Goal: Task Accomplishment & Management: Complete application form

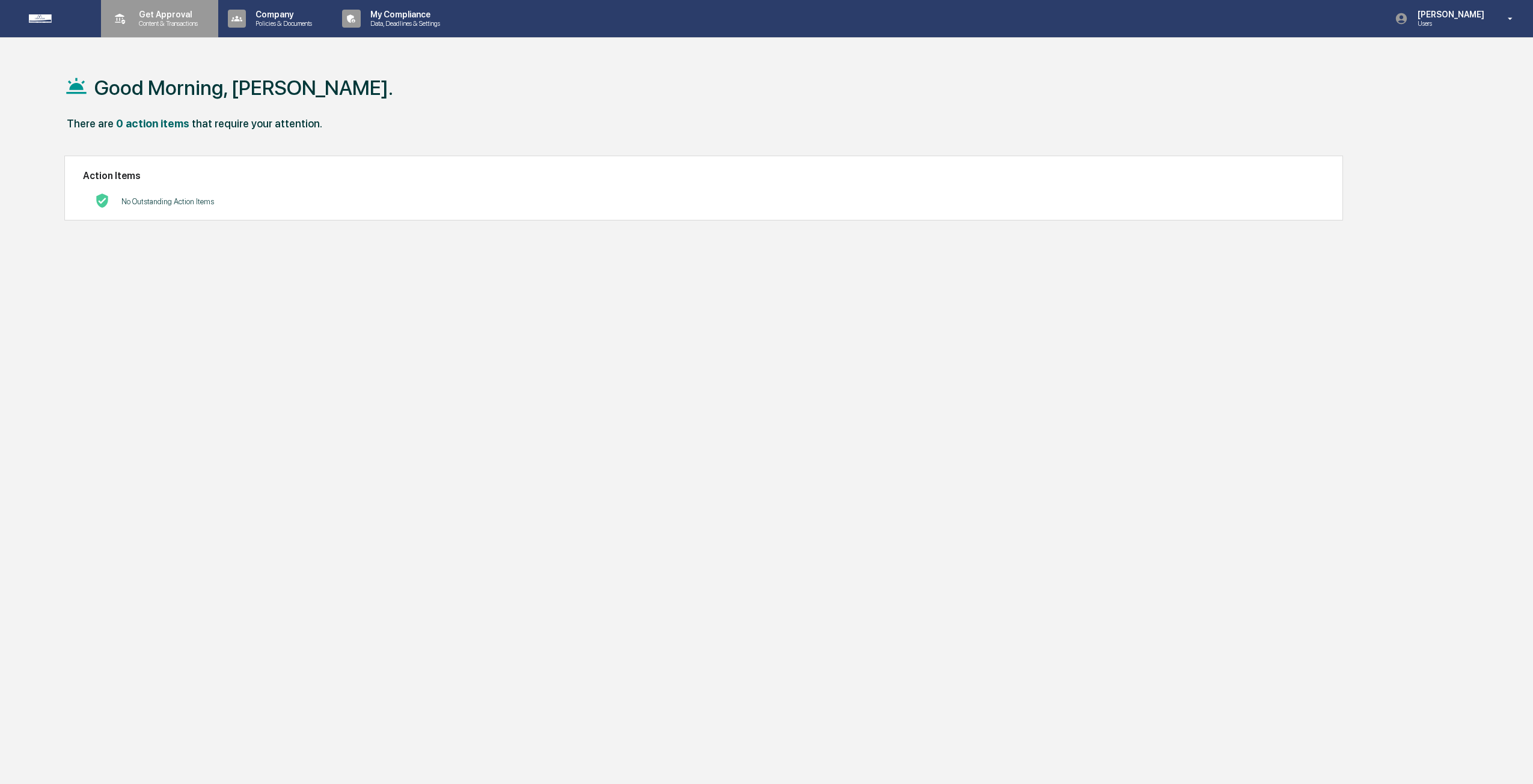
click at [152, 18] on p "Get Approval" at bounding box center [166, 14] width 75 height 9
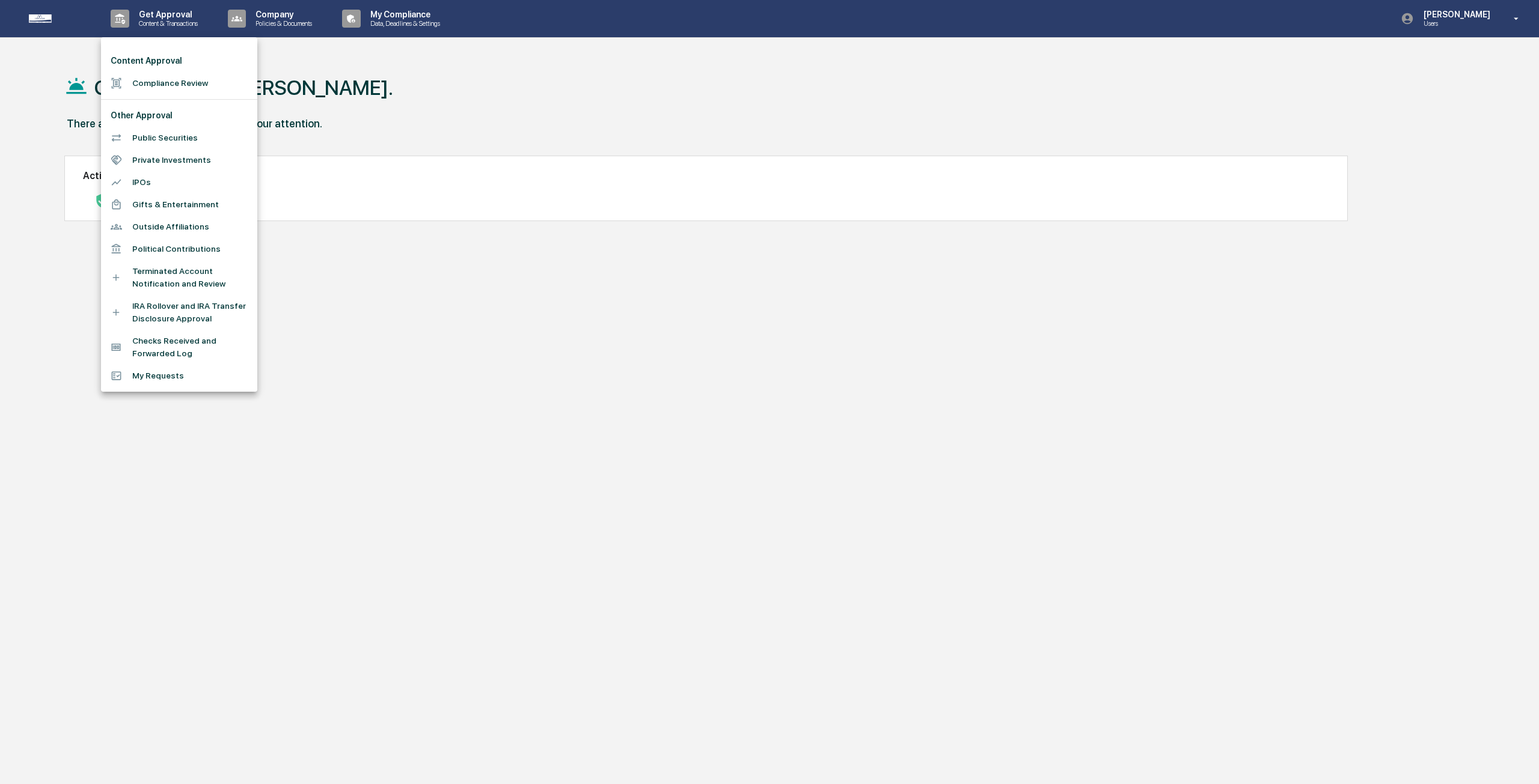
click at [159, 78] on li "Compliance Review" at bounding box center [179, 83] width 156 height 22
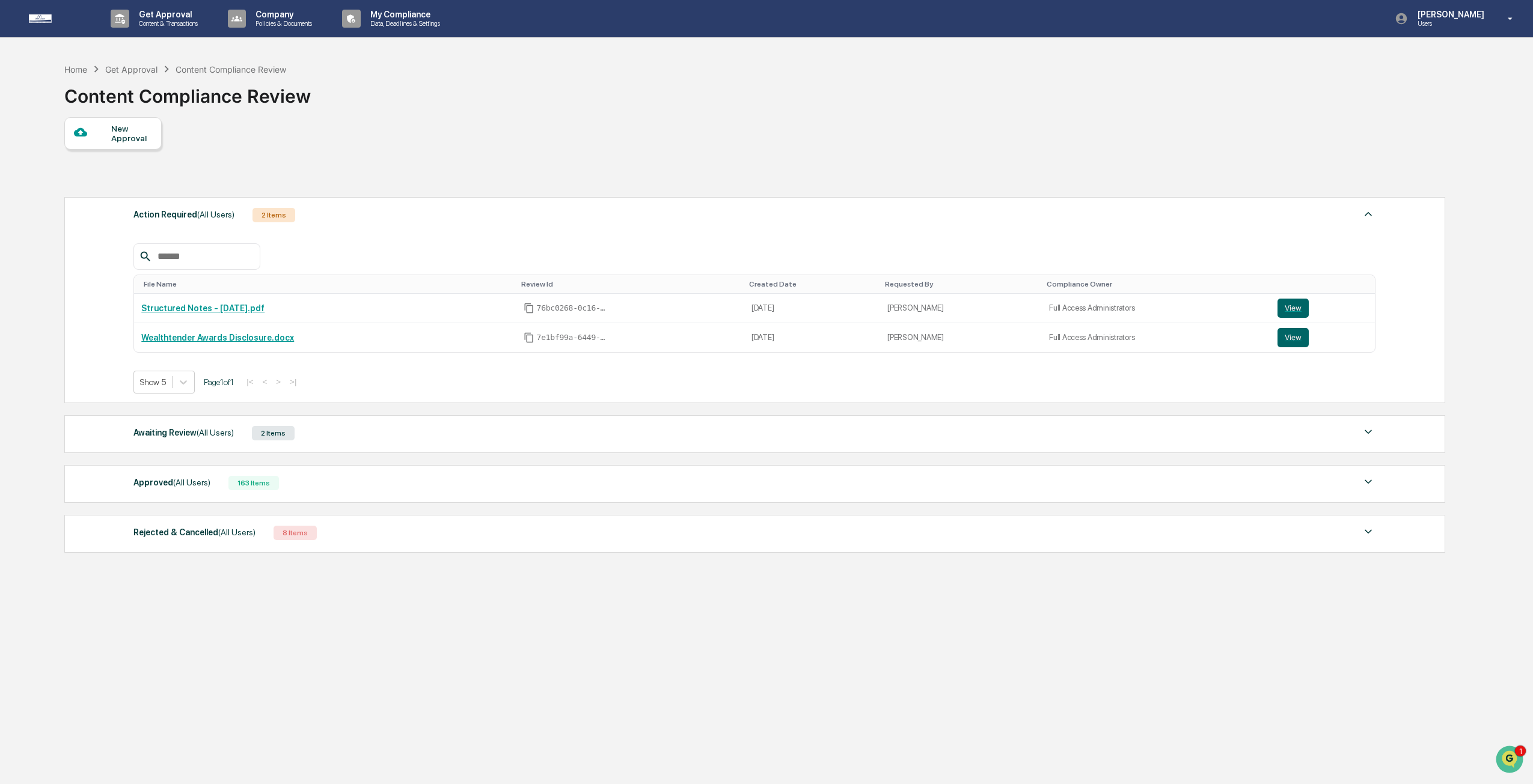
click at [118, 133] on div "New Approval" at bounding box center [131, 133] width 40 height 19
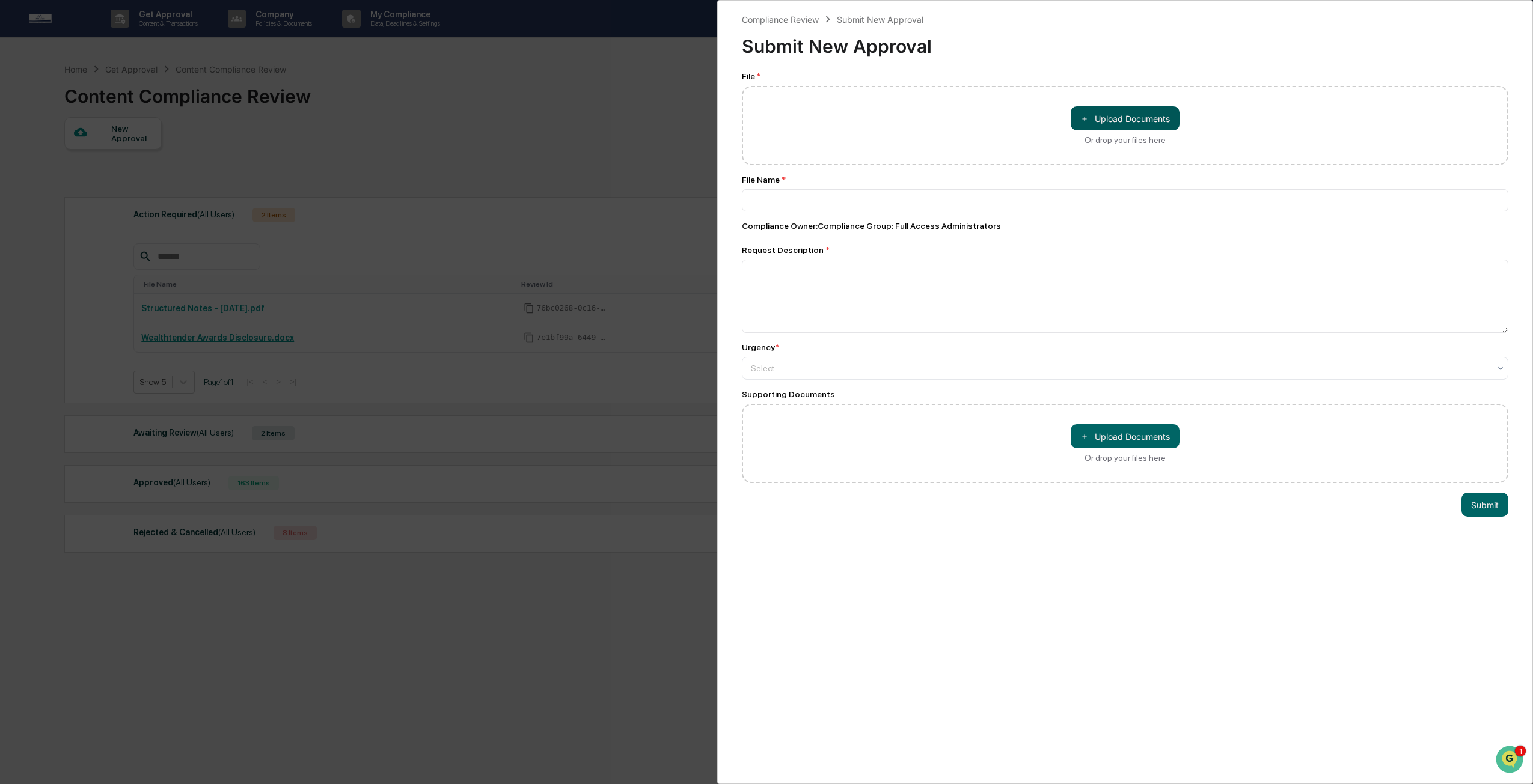
click at [1172, 112] on button "＋ Upload Documents" at bounding box center [1125, 118] width 109 height 24
type input "**********"
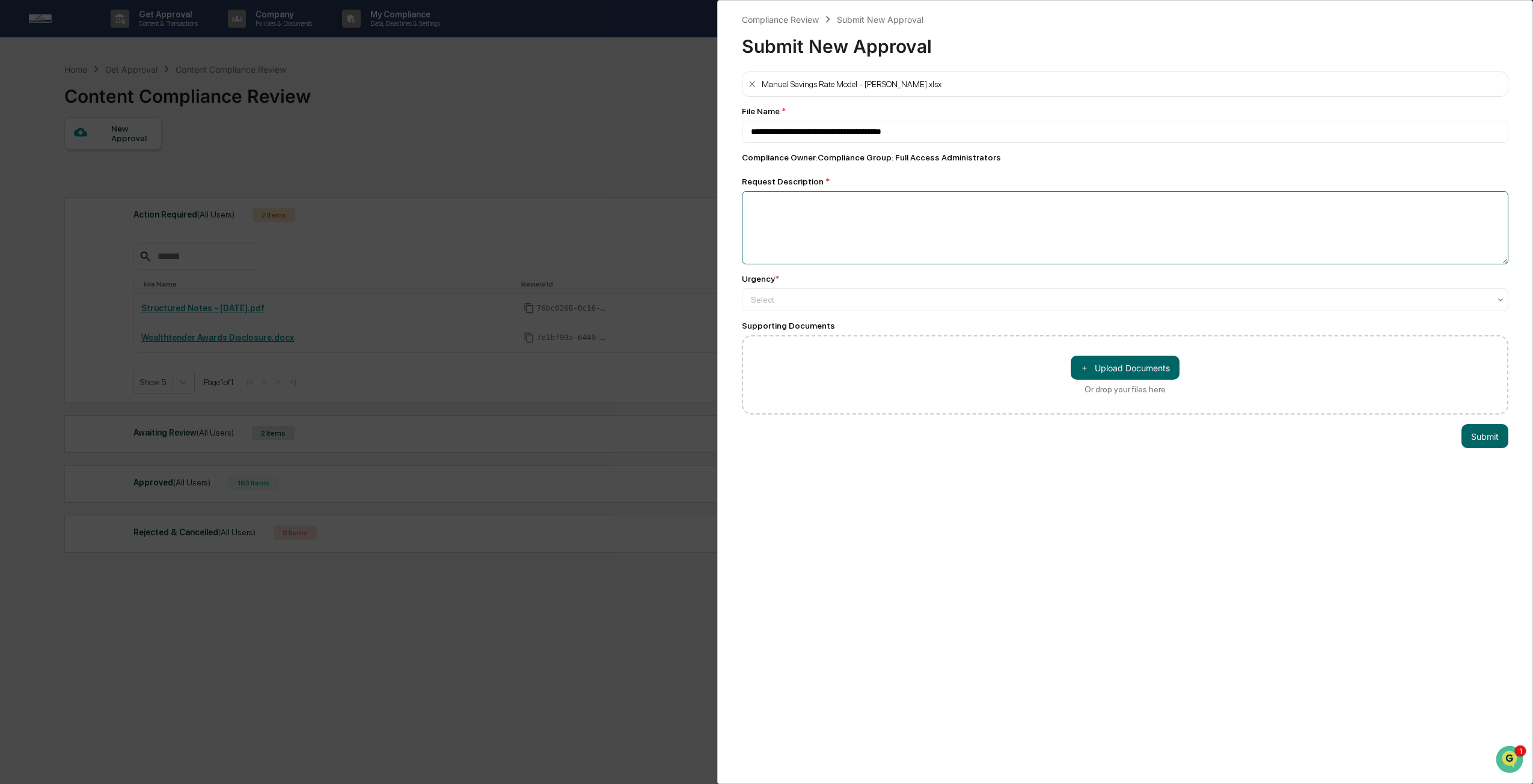
click at [835, 206] on textarea at bounding box center [1125, 227] width 766 height 73
click at [845, 209] on textarea "To enrich screen reader interactions, please activate Accessibility in Grammarl…" at bounding box center [1125, 227] width 766 height 73
type textarea "**********"
click at [864, 302] on div at bounding box center [1120, 299] width 739 height 12
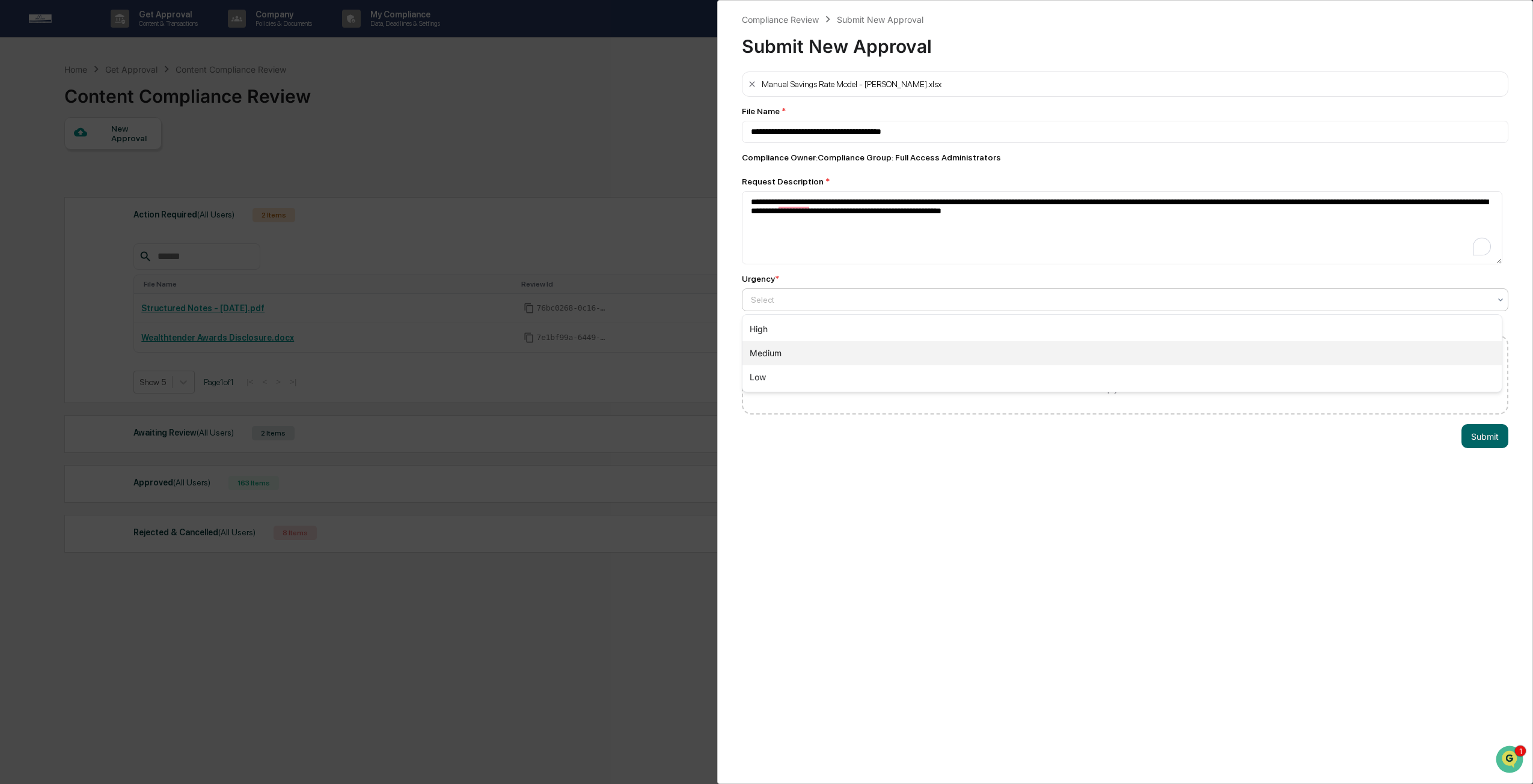
click at [788, 349] on div "Medium" at bounding box center [1122, 353] width 759 height 24
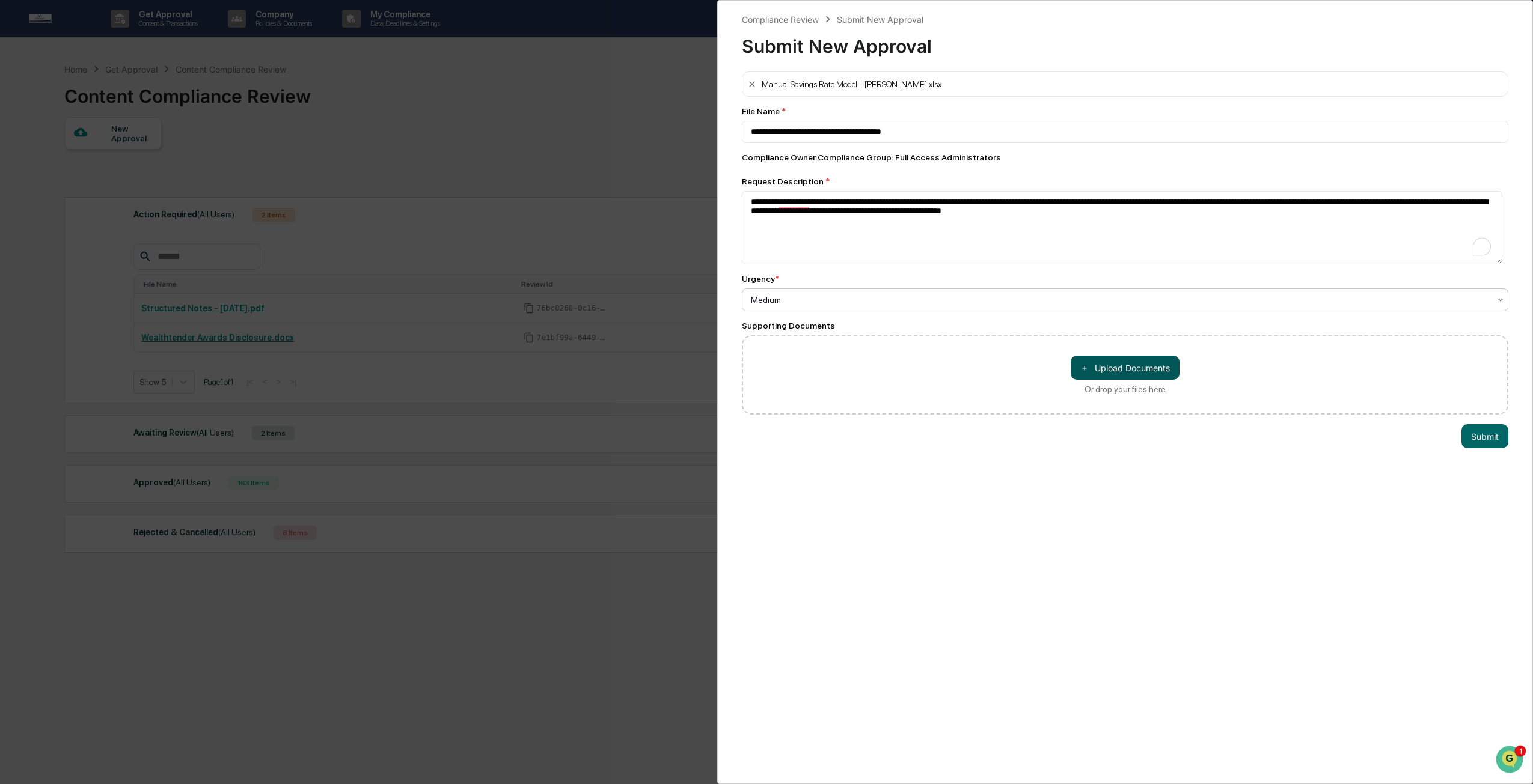
click at [1101, 366] on button "＋ Upload Documents" at bounding box center [1125, 367] width 109 height 24
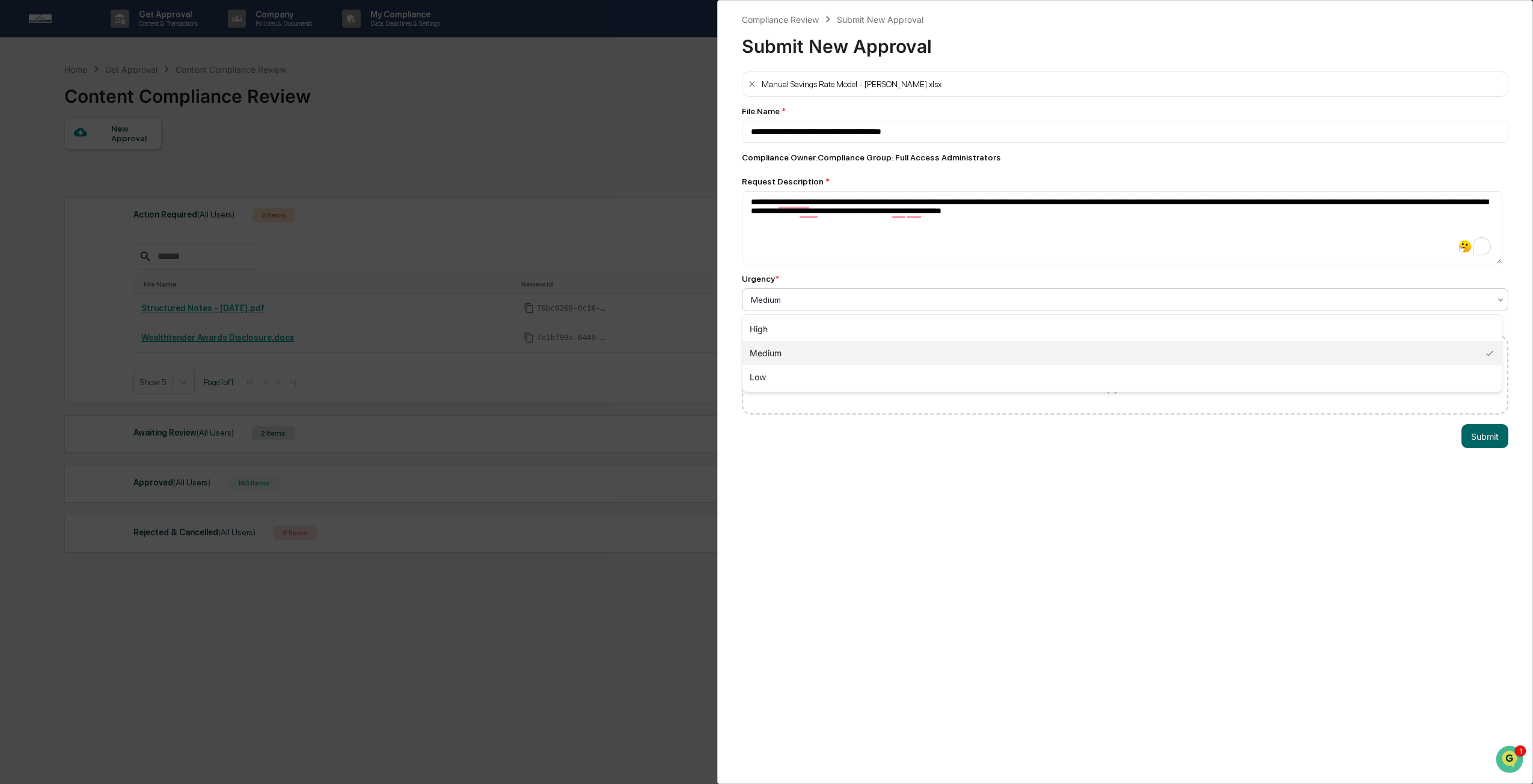
click at [875, 302] on div at bounding box center [1120, 299] width 739 height 12
click at [813, 331] on div "High" at bounding box center [1122, 329] width 759 height 24
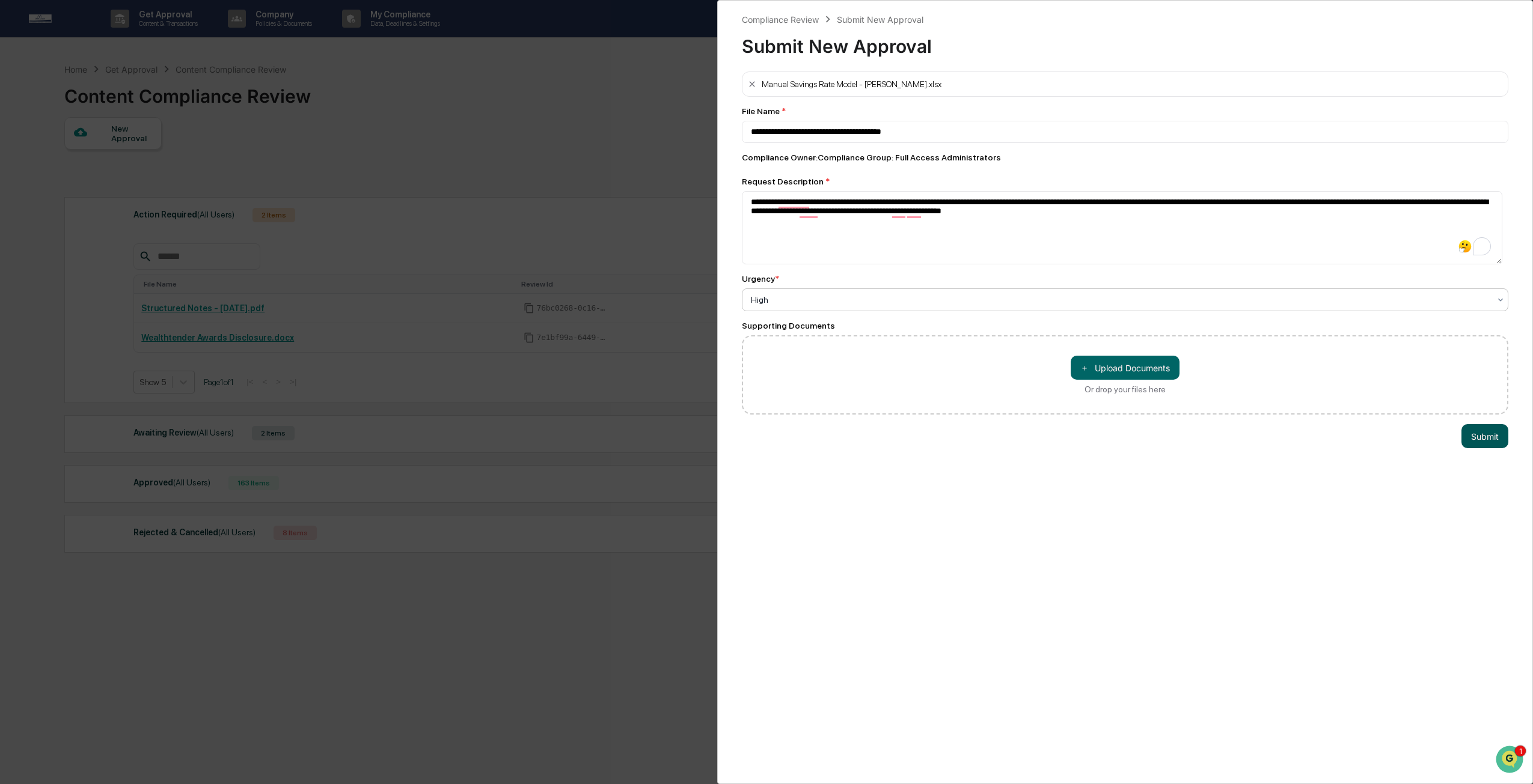
click at [1493, 441] on button "Submit" at bounding box center [1484, 436] width 47 height 24
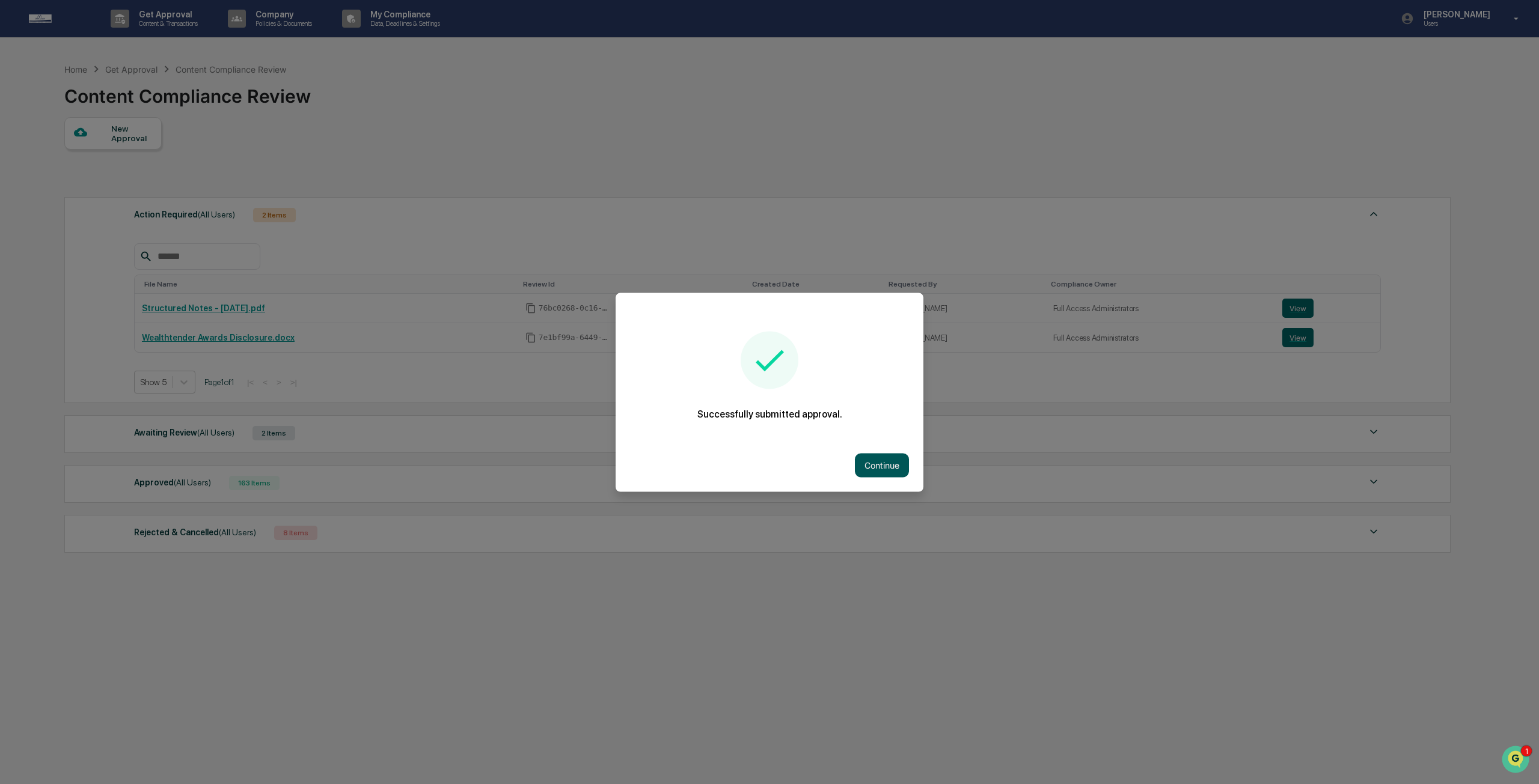
click at [869, 464] on button "Continue" at bounding box center [881, 464] width 54 height 24
